Goal: Navigation & Orientation: Find specific page/section

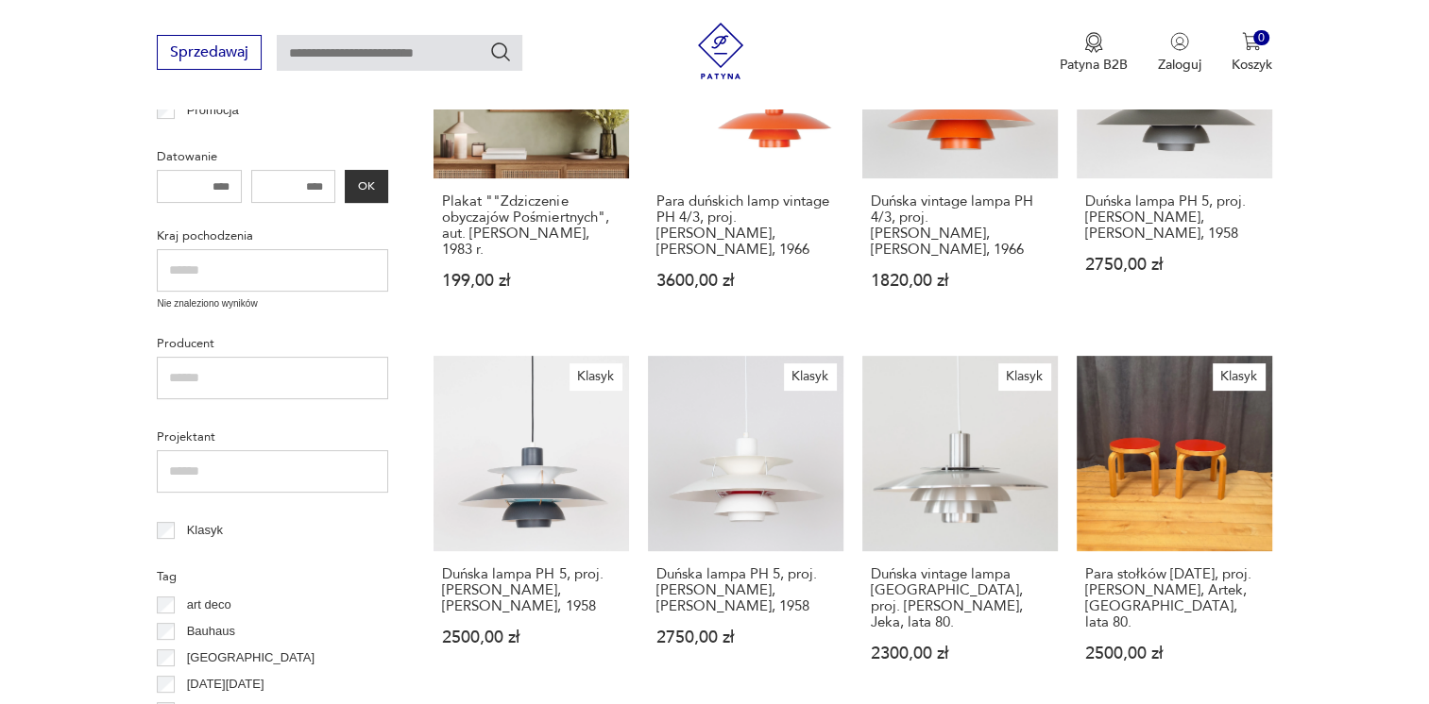
scroll to position [434, 0]
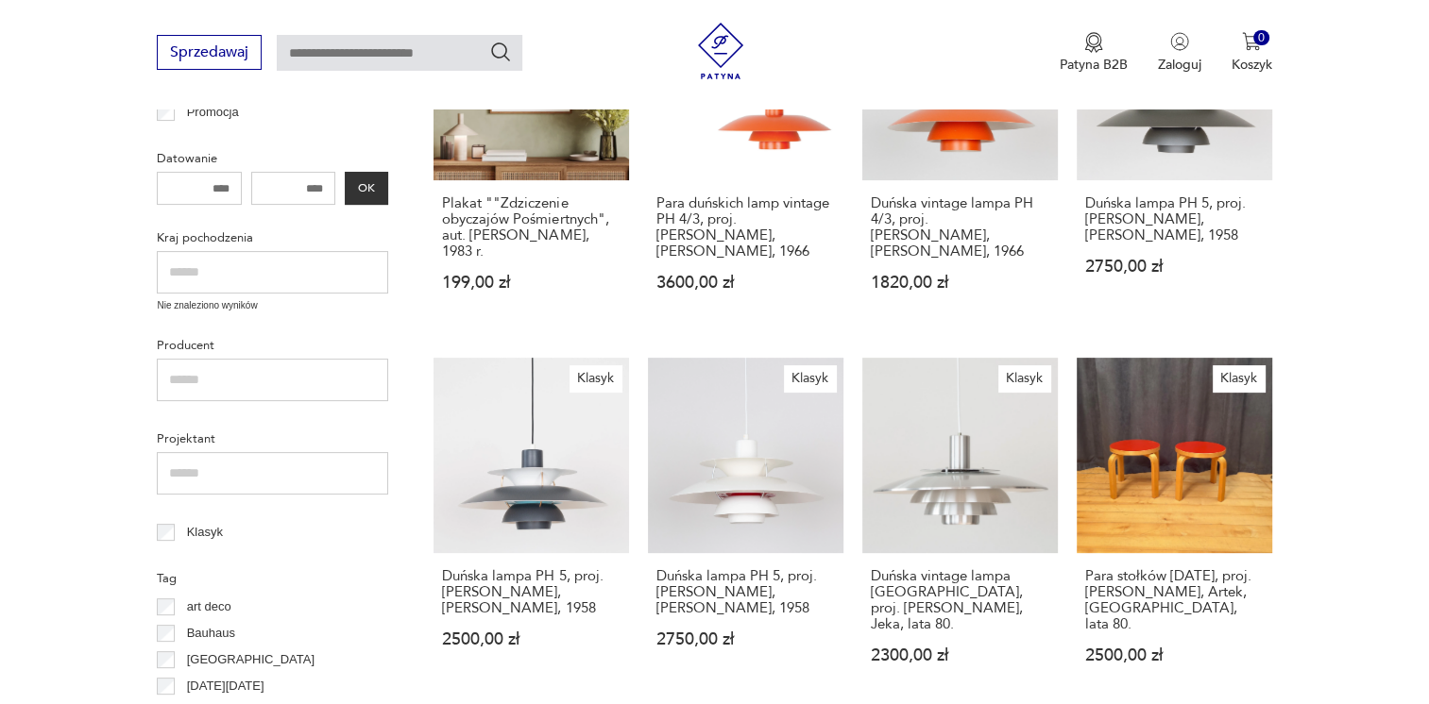
click at [261, 275] on input "text" at bounding box center [272, 272] width 231 height 42
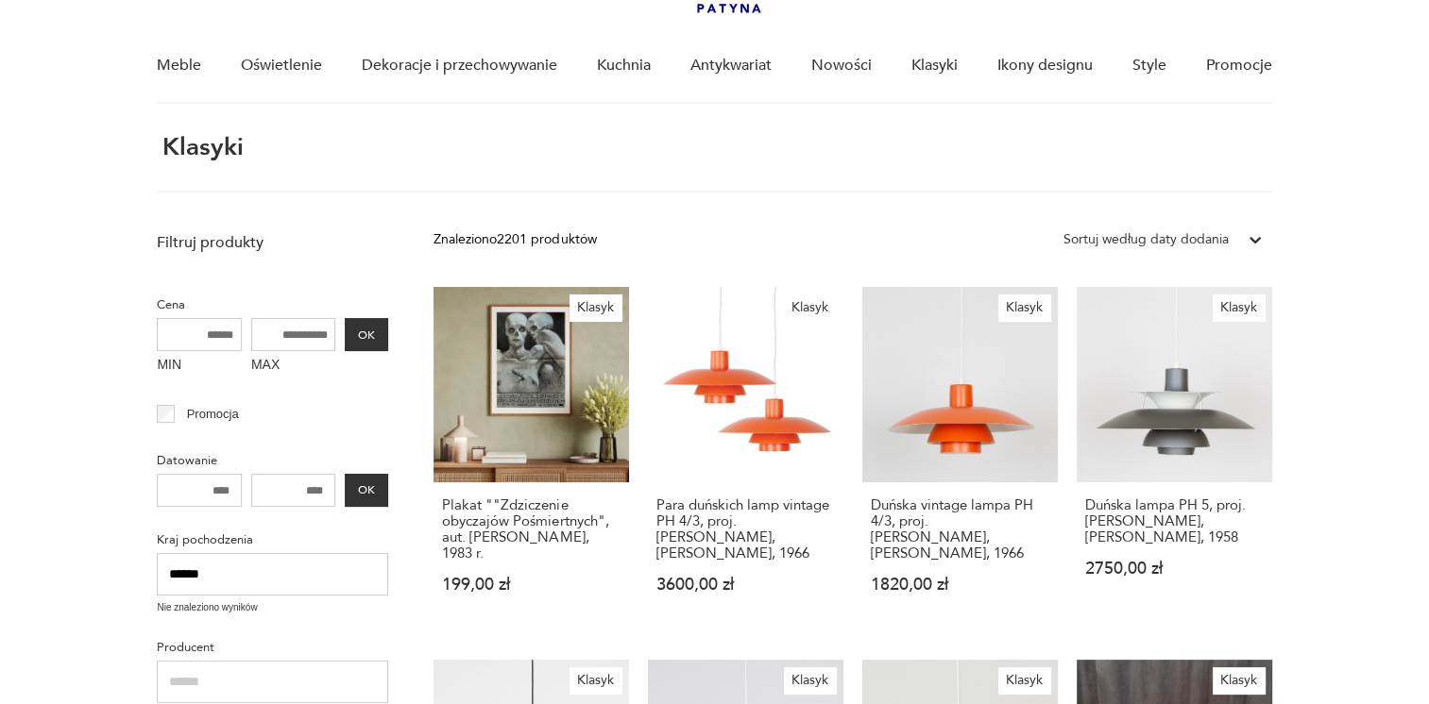
scroll to position [128, 0]
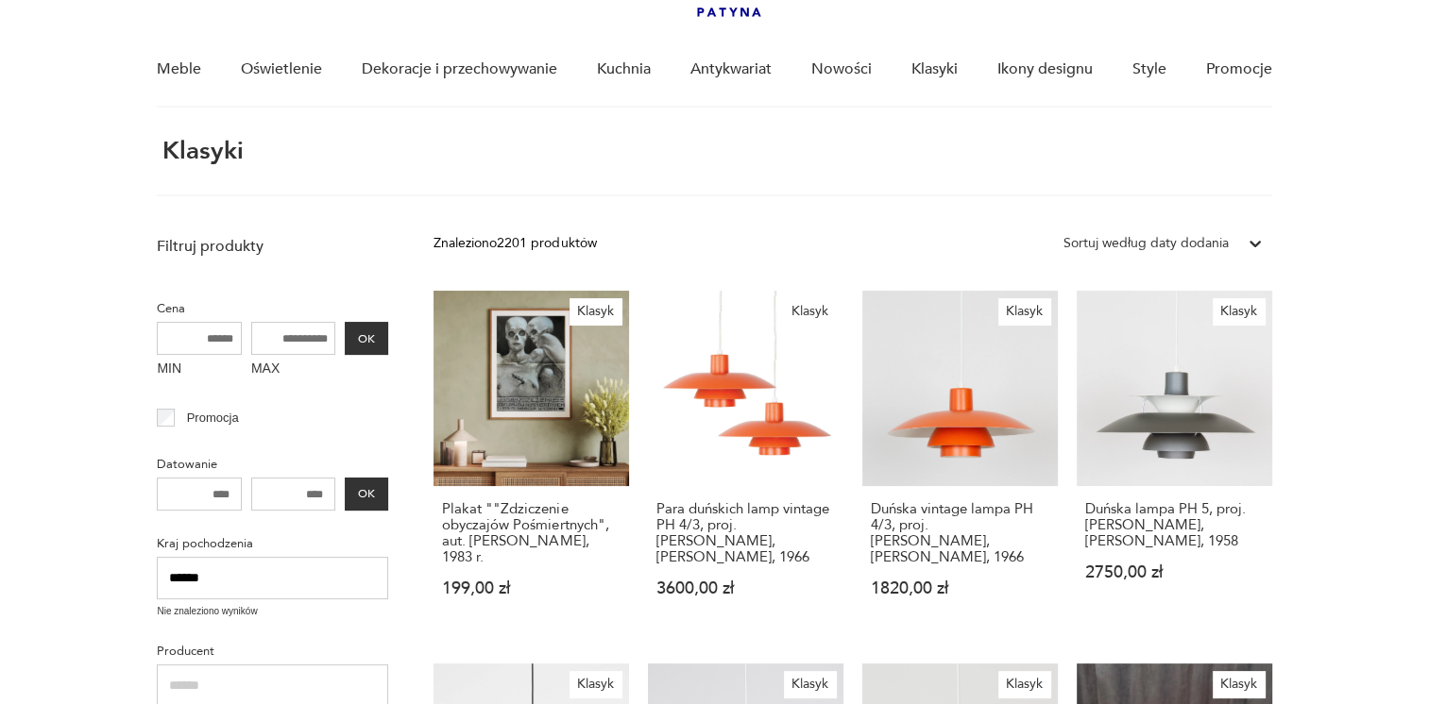
click at [211, 583] on input "******" at bounding box center [272, 578] width 231 height 42
type input "*"
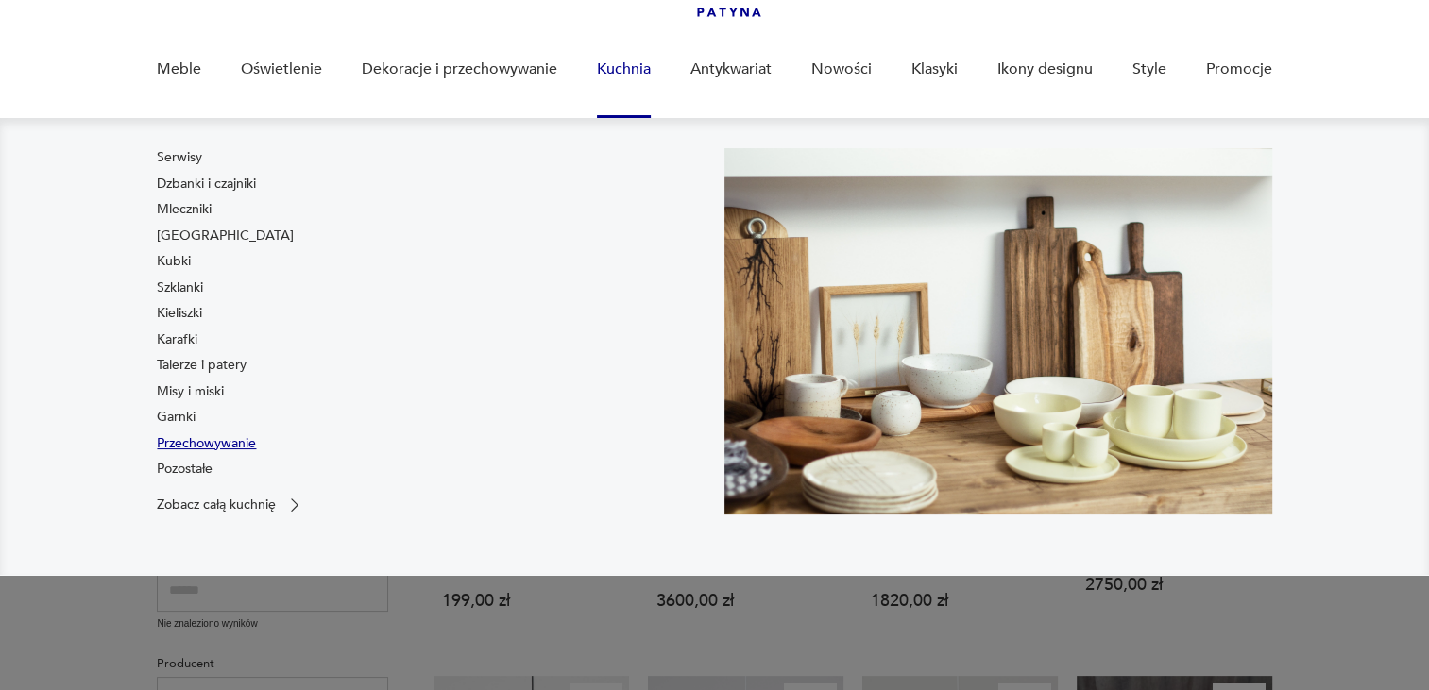
click at [212, 447] on link "Przechowywanie" at bounding box center [206, 443] width 99 height 19
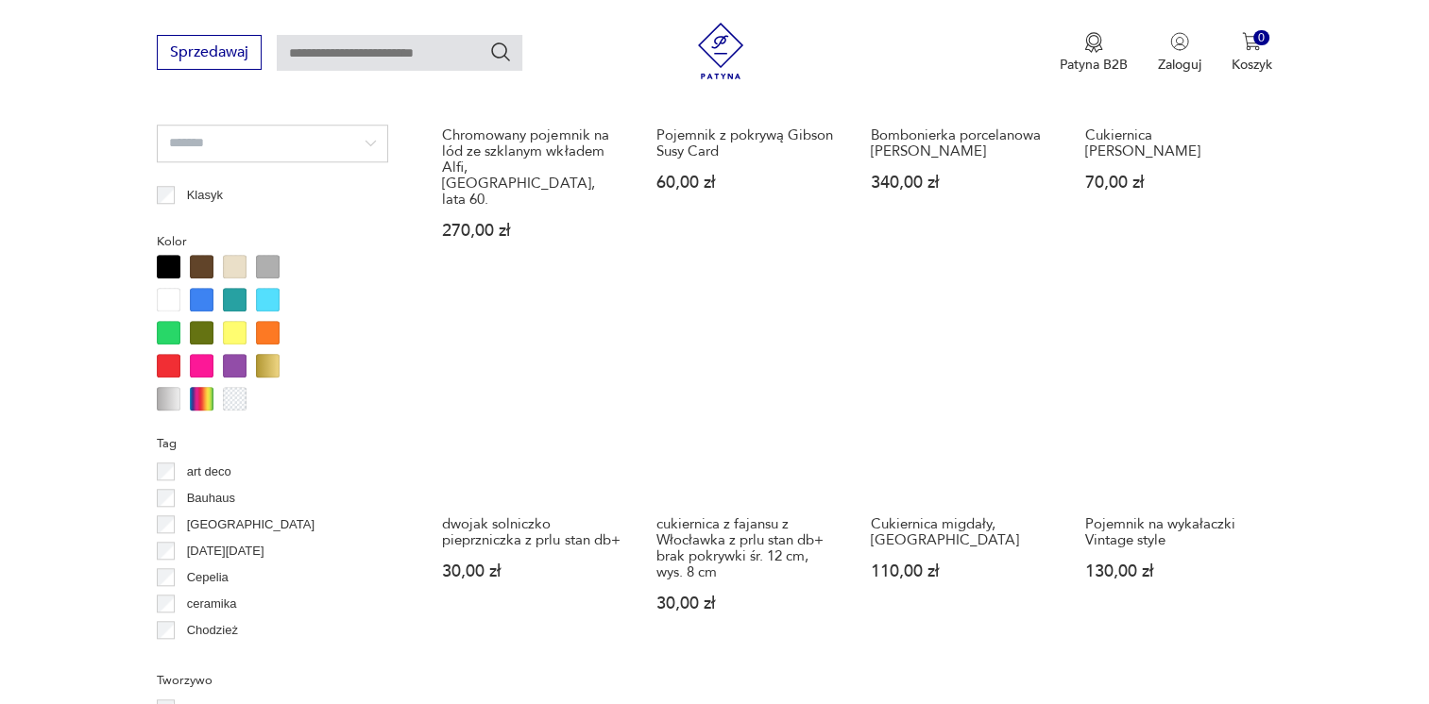
scroll to position [1886, 0]
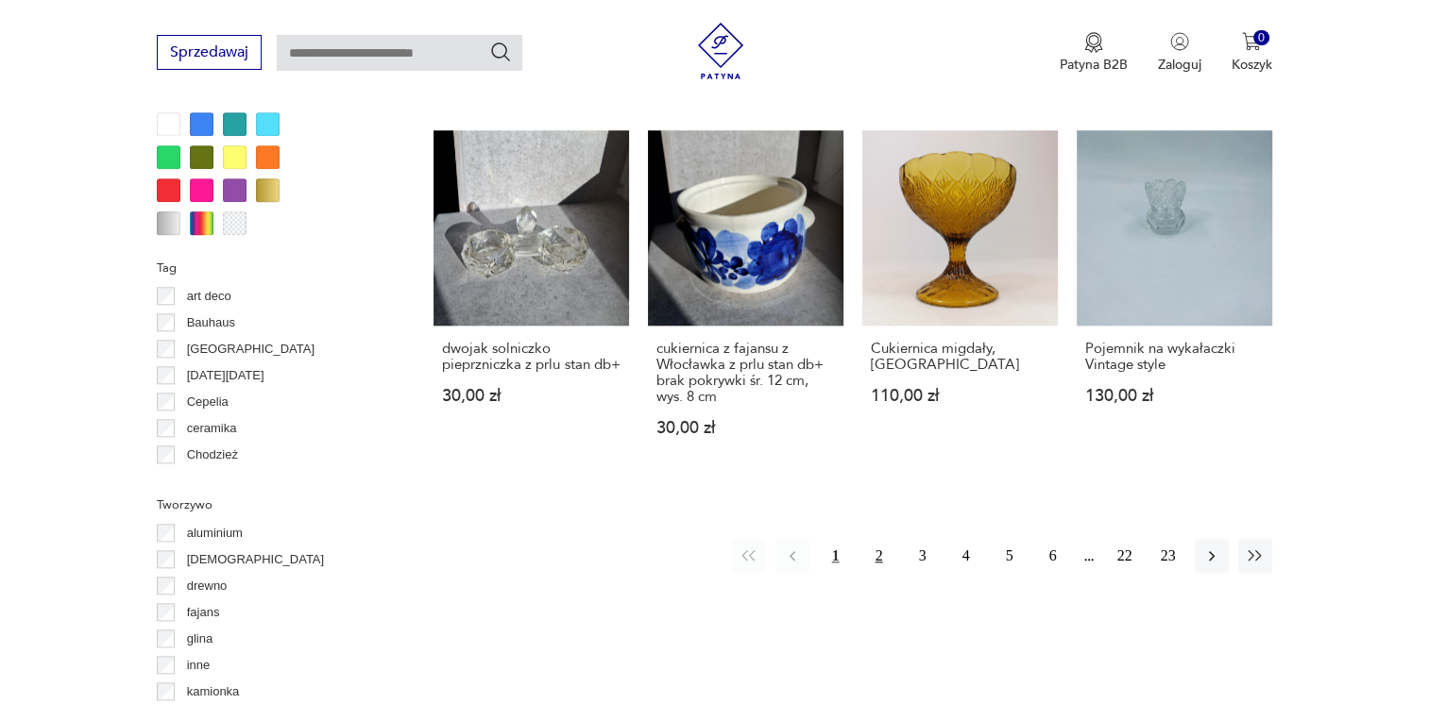
click at [880, 539] on button "2" at bounding box center [879, 556] width 34 height 34
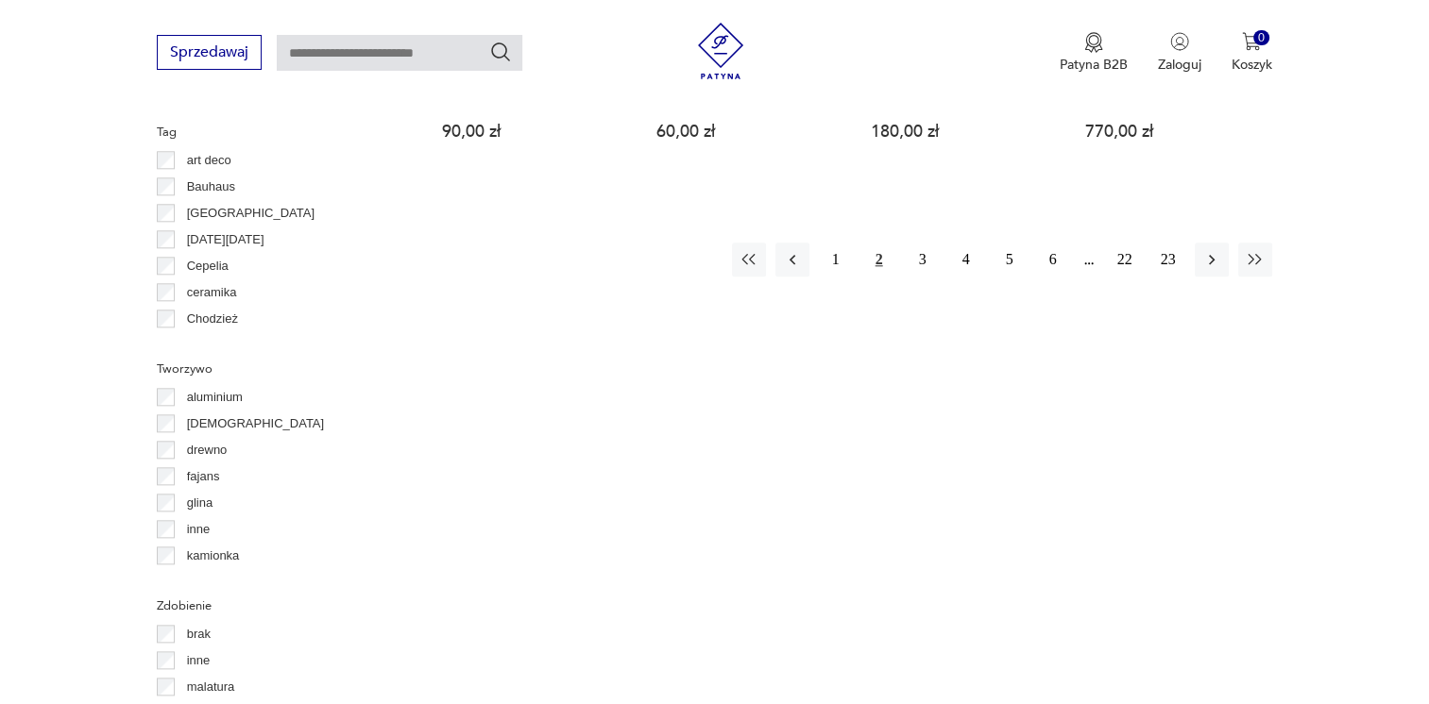
scroll to position [2110, 0]
